Goal: Transaction & Acquisition: Obtain resource

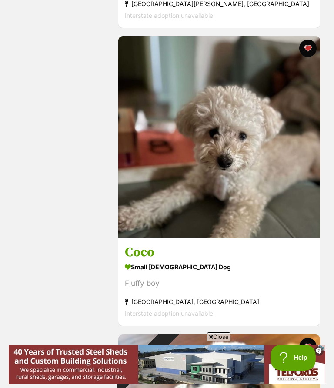
scroll to position [750, 0]
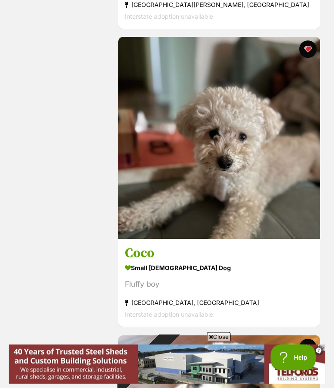
click at [262, 189] on img at bounding box center [219, 138] width 202 height 202
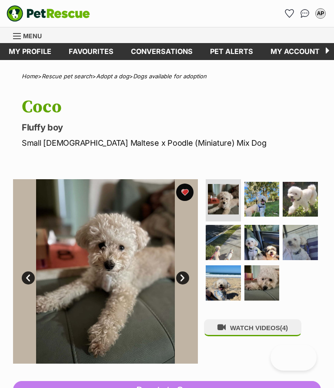
click at [233, 198] on img at bounding box center [223, 199] width 31 height 31
click at [266, 202] on img at bounding box center [262, 199] width 35 height 35
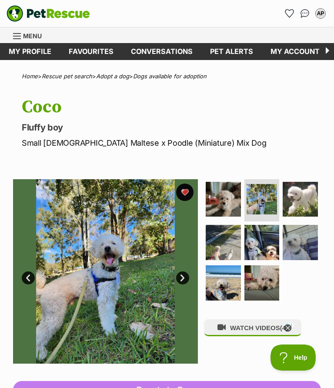
click at [310, 198] on img at bounding box center [300, 199] width 35 height 35
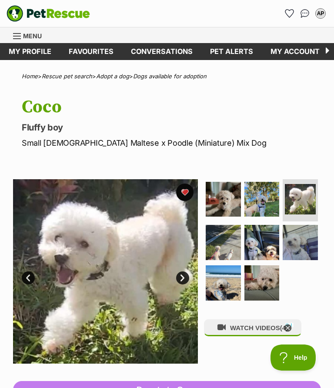
click at [231, 242] on img at bounding box center [223, 242] width 35 height 35
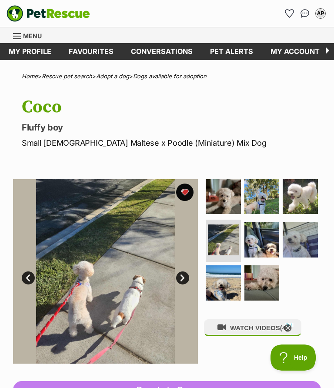
click at [262, 243] on img at bounding box center [262, 239] width 35 height 35
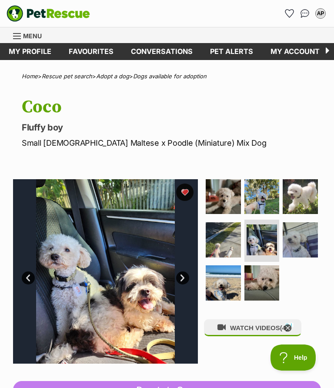
click at [300, 241] on img at bounding box center [300, 239] width 35 height 35
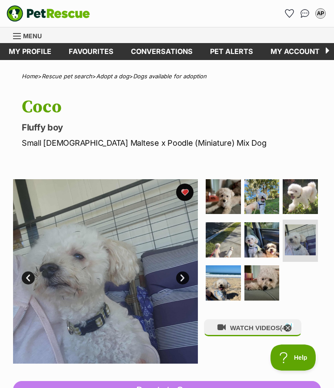
click at [228, 284] on img at bounding box center [223, 282] width 35 height 35
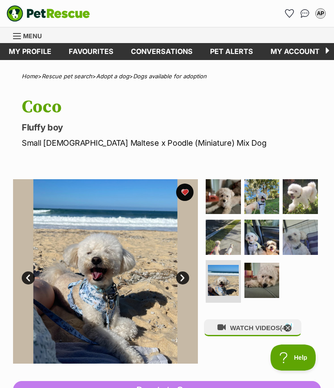
click at [262, 280] on img at bounding box center [262, 280] width 35 height 35
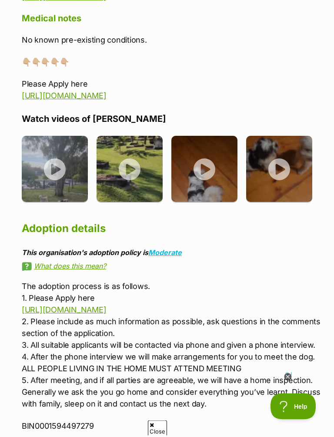
scroll to position [1479, 0]
click at [106, 305] on link "[URL][DOMAIN_NAME]" at bounding box center [64, 309] width 84 height 9
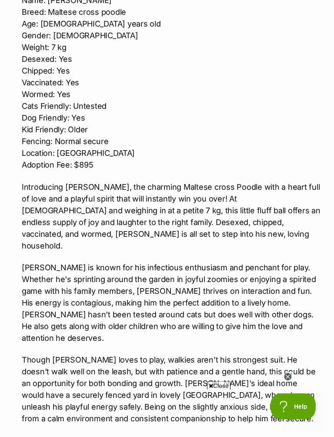
scroll to position [935, 0]
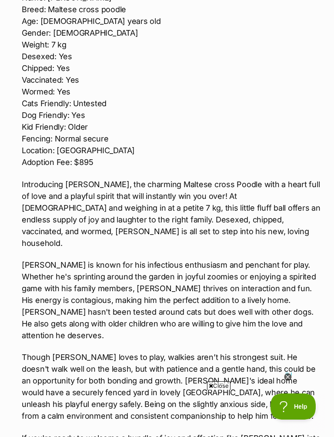
click at [285, 377] on icon at bounding box center [287, 376] width 7 height 7
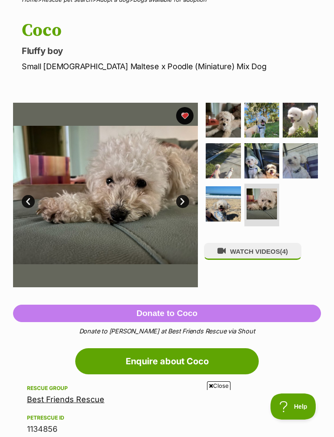
scroll to position [76, 0]
click at [212, 385] on span "Close" at bounding box center [218, 385] width 23 height 9
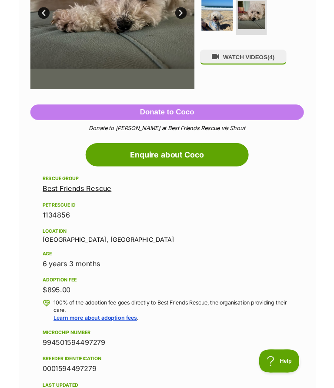
scroll to position [0, 0]
